Goal: Task Accomplishment & Management: Use online tool/utility

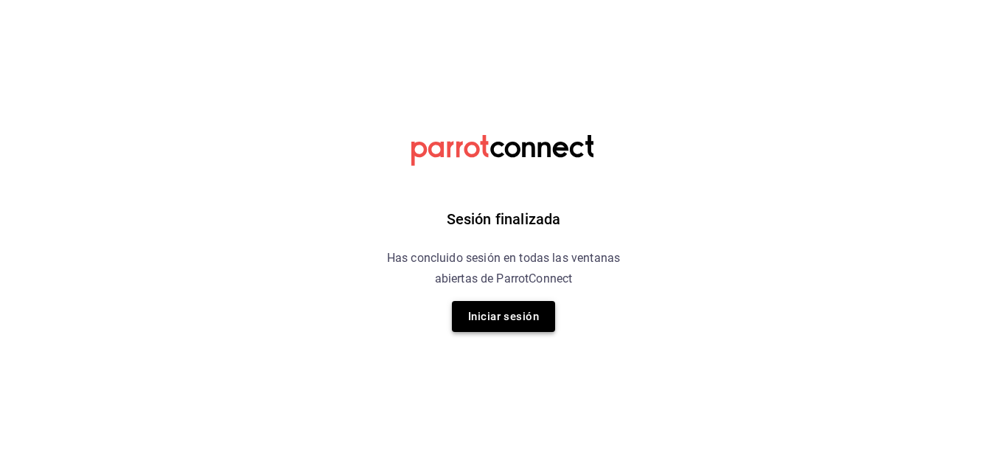
click at [516, 322] on button "Iniciar sesión" at bounding box center [503, 316] width 103 height 31
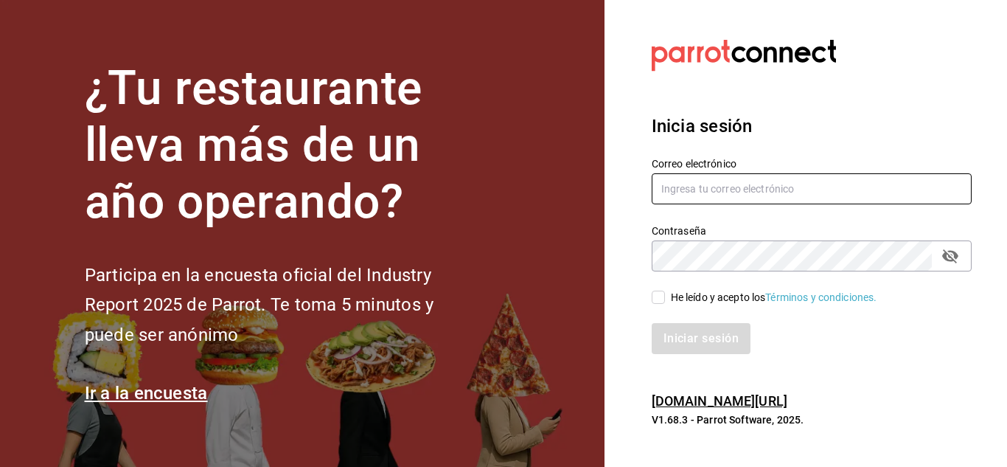
type input "irving.valles@grupocosteno.com"
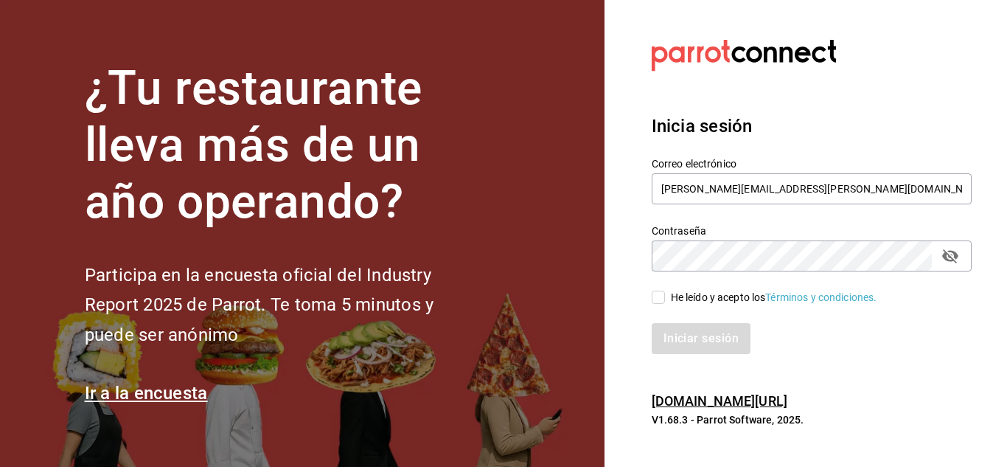
click at [658, 301] on input "He leído y acepto los Términos y condiciones." at bounding box center [658, 296] width 13 height 13
checkbox input "true"
click at [680, 347] on button "Iniciar sesión" at bounding box center [702, 338] width 100 height 31
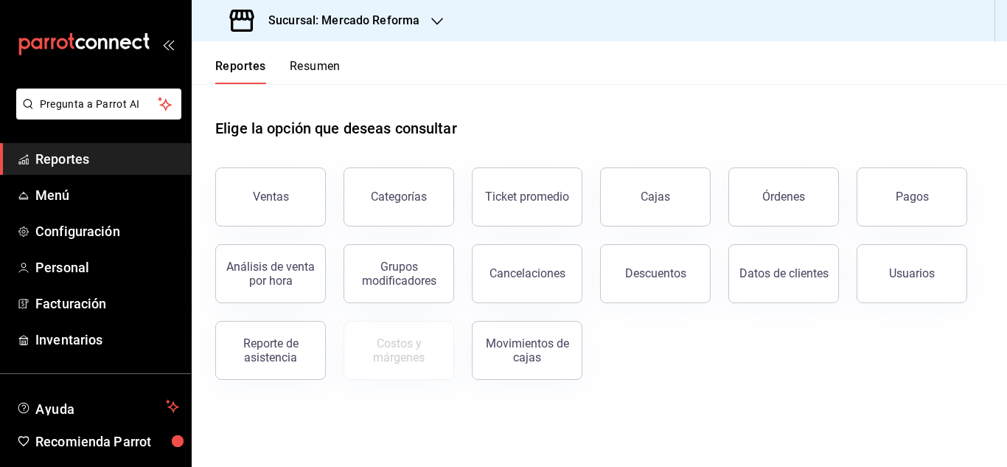
click at [428, 16] on div "Sucursal: Mercado Reforma" at bounding box center [325, 20] width 245 height 41
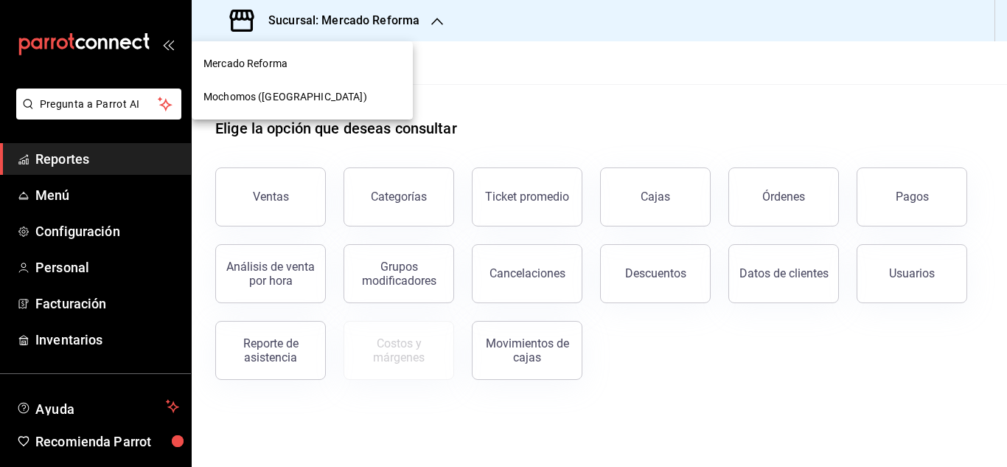
click at [248, 94] on span "Mochomos ([GEOGRAPHIC_DATA])" at bounding box center [285, 96] width 164 height 15
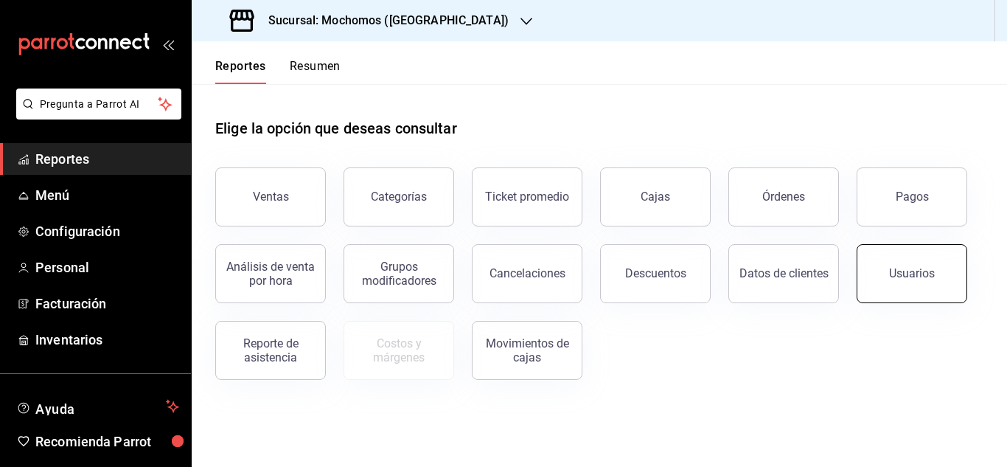
click at [910, 273] on div "Usuarios" at bounding box center [912, 273] width 46 height 14
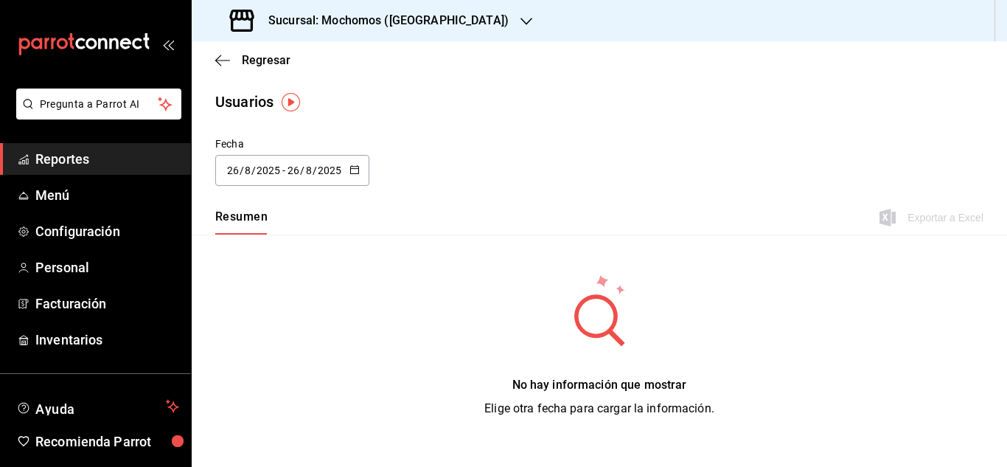
click at [343, 161] on div "[DATE] [DATE] - [DATE] [DATE]" at bounding box center [292, 170] width 154 height 31
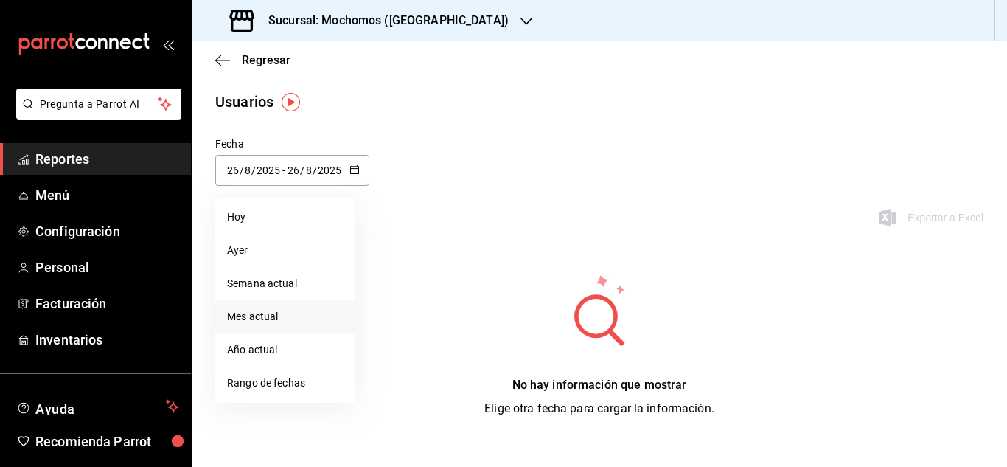
click at [273, 308] on li "Mes actual" at bounding box center [284, 316] width 139 height 33
type input "[DATE]"
type input "1"
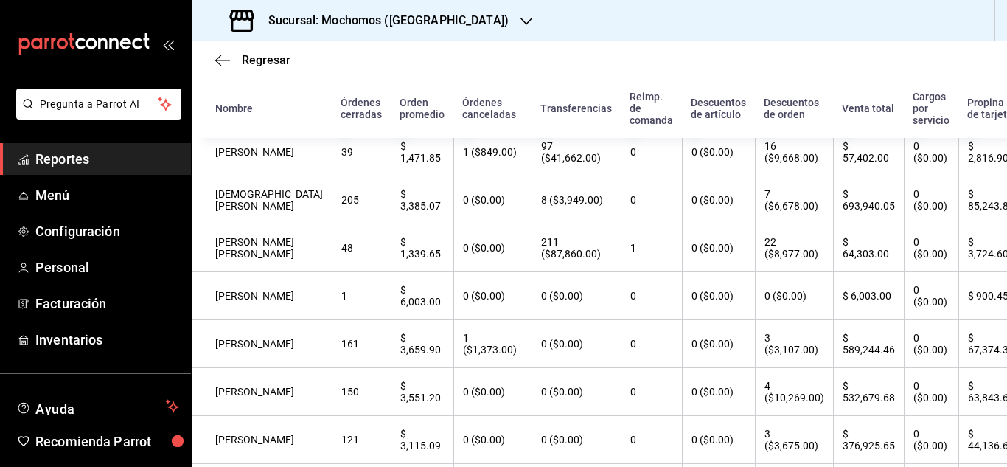
scroll to position [582, 0]
